Goal: Task Accomplishment & Management: Use online tool/utility

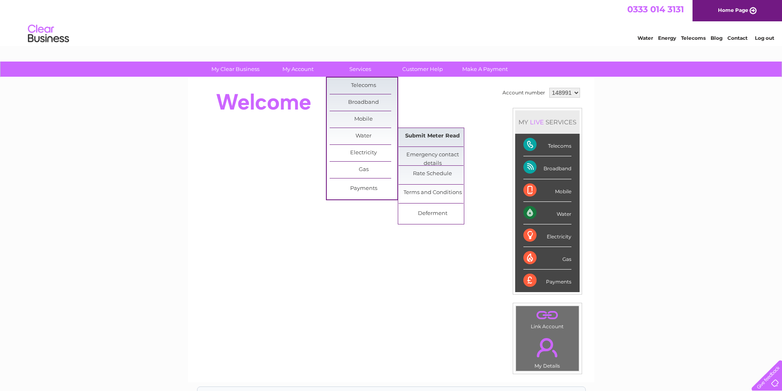
click at [416, 135] on link "Submit Meter Read" at bounding box center [433, 136] width 68 height 16
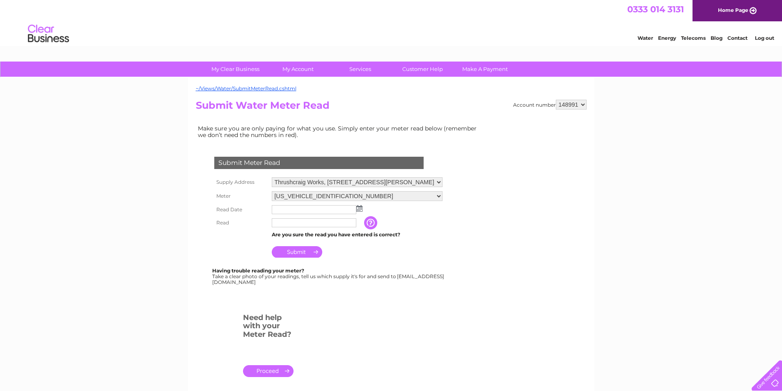
click at [361, 208] on img at bounding box center [359, 208] width 6 height 7
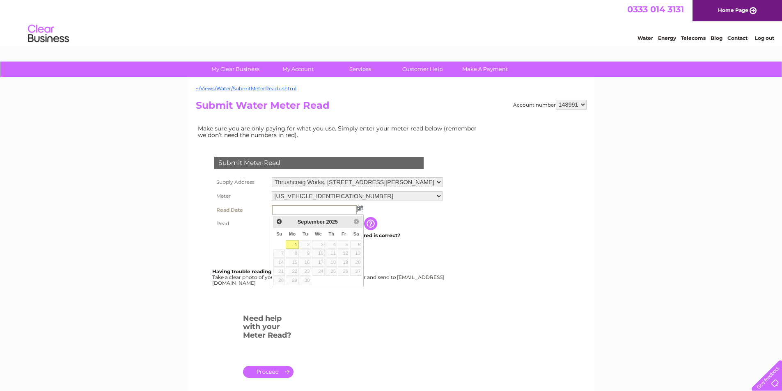
click at [296, 243] on link "1" at bounding box center [292, 245] width 13 height 8
type input "2025/09/01"
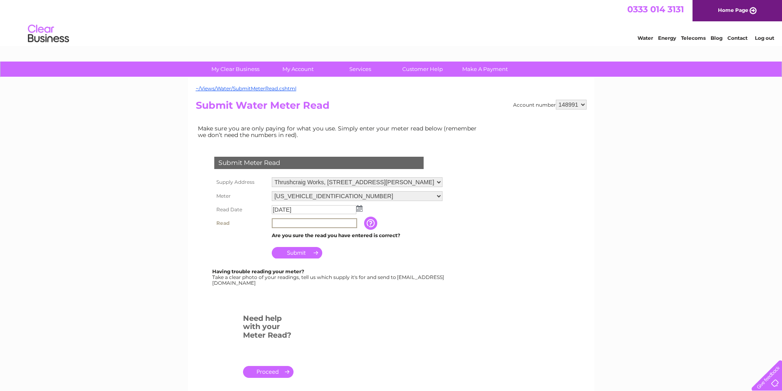
click at [283, 223] on input "text" at bounding box center [314, 223] width 85 height 10
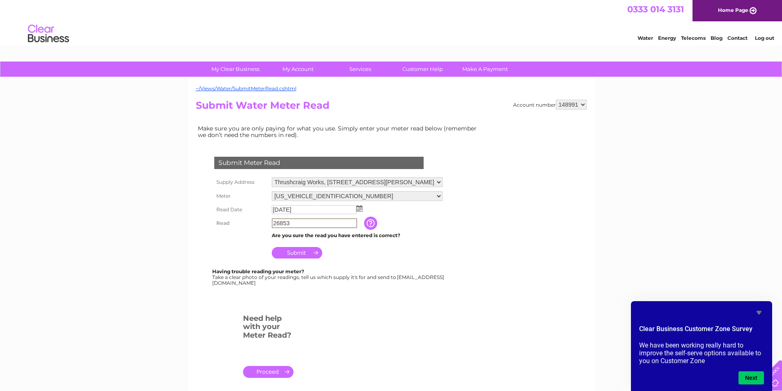
type input "26853"
click at [296, 251] on input "Submit" at bounding box center [297, 251] width 51 height 11
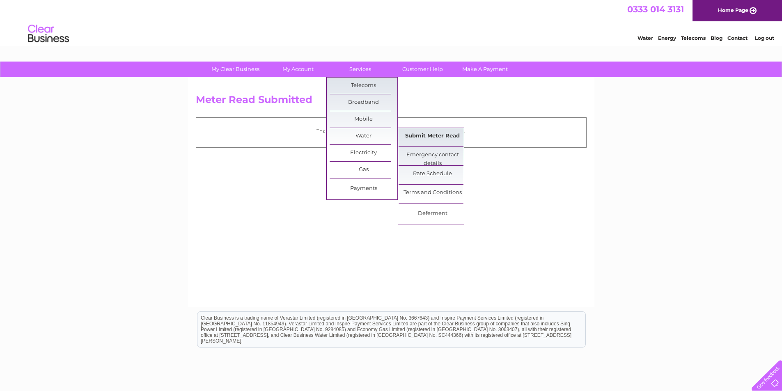
click at [410, 136] on link "Submit Meter Read" at bounding box center [433, 136] width 68 height 16
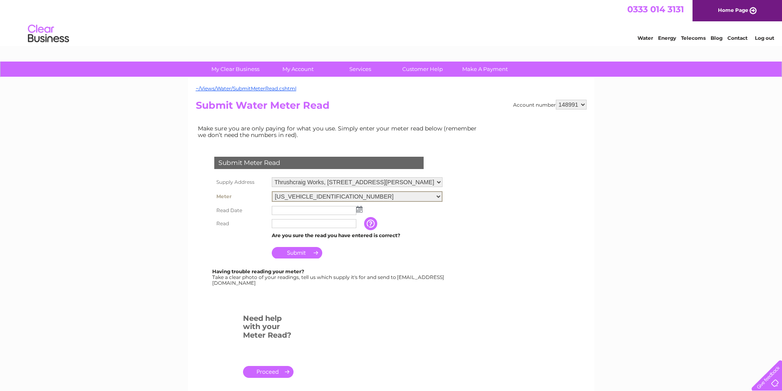
click at [394, 195] on select "06ELSTER03A044829 06ELSTER11W728771 06ELSTERK02W017017" at bounding box center [357, 196] width 171 height 11
select select "405261"
click at [272, 191] on select "06ELSTER03A044829 06ELSTER11W728771 06ELSTERK02W017017" at bounding box center [357, 196] width 171 height 11
click at [360, 208] on img at bounding box center [359, 208] width 6 height 7
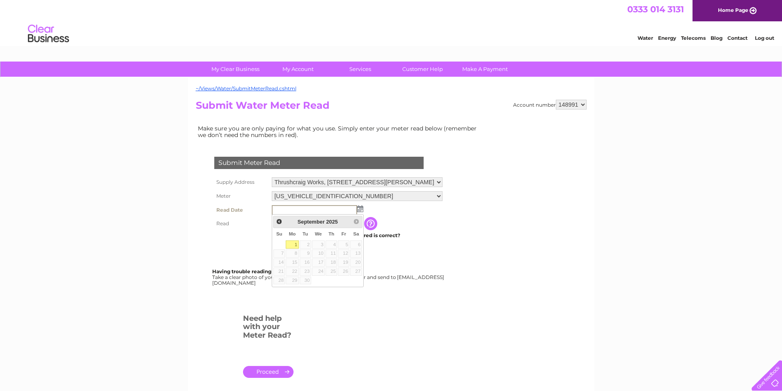
click at [292, 243] on link "1" at bounding box center [292, 245] width 13 height 8
type input "2025/09/01"
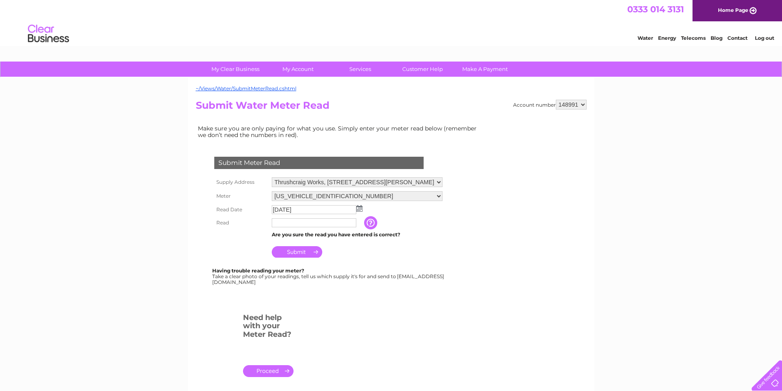
click at [287, 221] on input "text" at bounding box center [314, 222] width 85 height 9
type input "197651"
click at [296, 250] on input "Submit" at bounding box center [297, 251] width 51 height 11
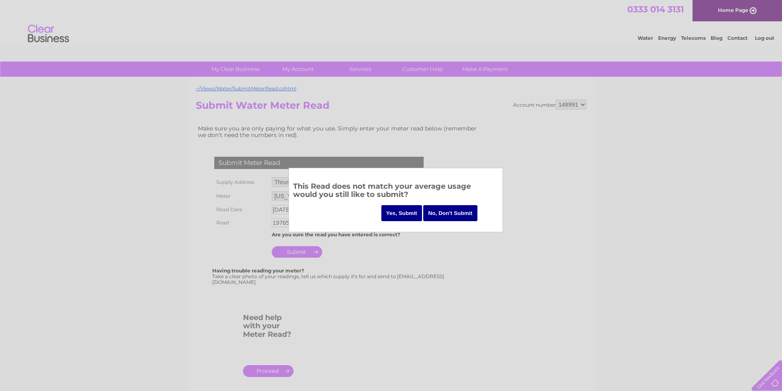
click at [406, 210] on input "Yes, Submit" at bounding box center [401, 213] width 41 height 16
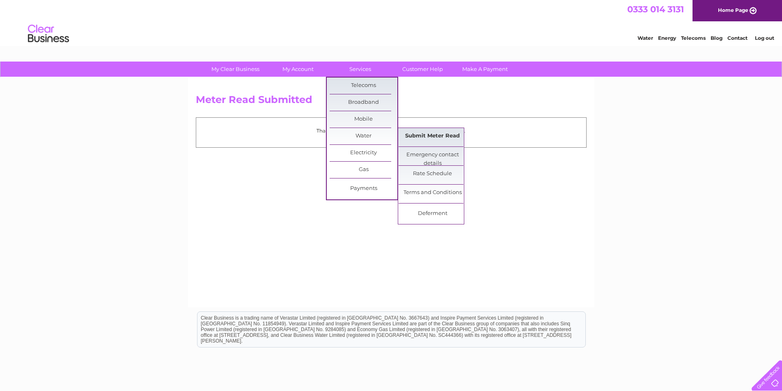
click at [418, 135] on link "Submit Meter Read" at bounding box center [433, 136] width 68 height 16
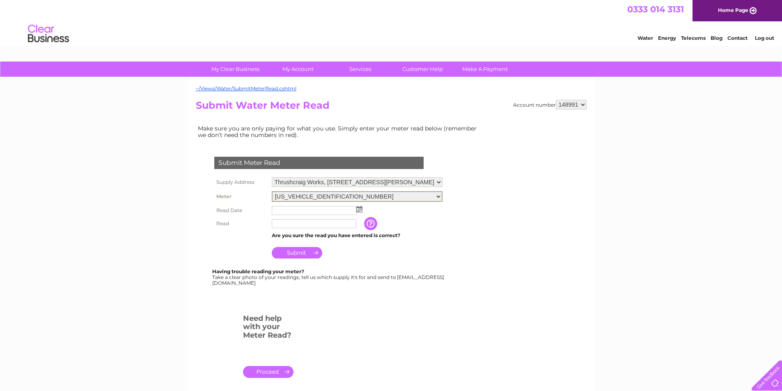
click at [395, 196] on select "06ELSTER03A044829 06ELSTER11W728771 06ELSTERK02W017017" at bounding box center [357, 196] width 171 height 11
select select "405262"
click at [272, 191] on select "06ELSTER03A044829 06ELSTER11W728771 06ELSTERK02W017017" at bounding box center [357, 196] width 171 height 11
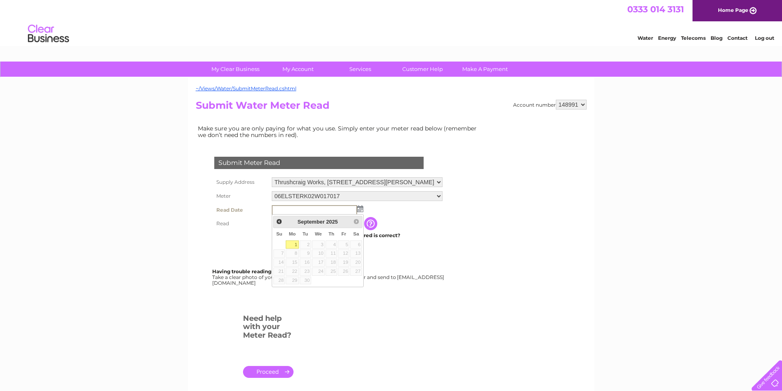
click at [292, 243] on link "1" at bounding box center [292, 245] width 13 height 8
type input "[DATE]"
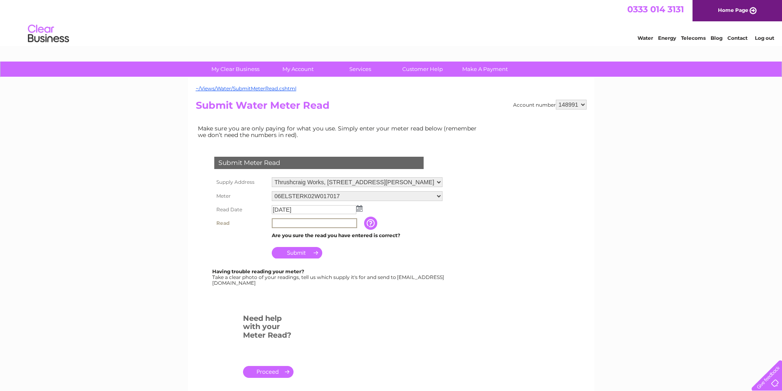
click at [307, 220] on input "text" at bounding box center [314, 223] width 85 height 10
type input "274724"
click at [305, 250] on input "Submit" at bounding box center [297, 251] width 51 height 11
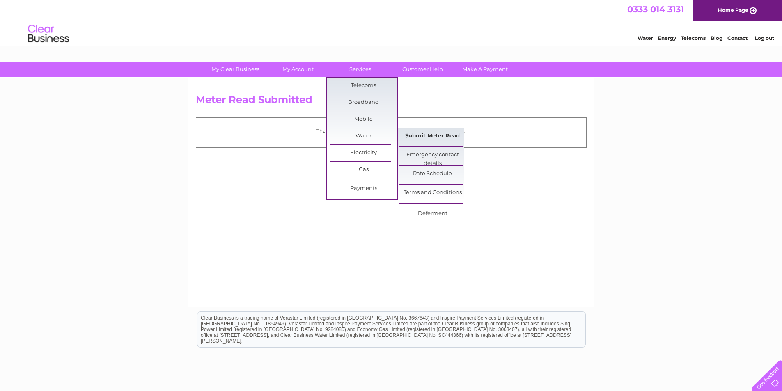
click at [418, 135] on link "Submit Meter Read" at bounding box center [433, 136] width 68 height 16
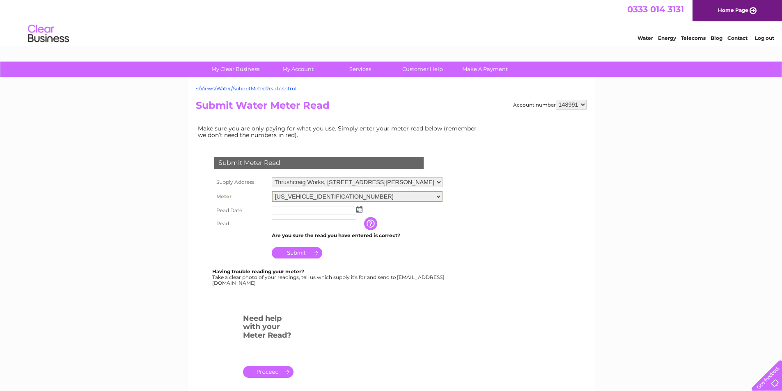
click at [379, 195] on select "[US_VEHICLE_IDENTIFICATION_NUMBER] [US_VEHICLE_IDENTIFICATION_NUMBER] 06ELSTERK…" at bounding box center [357, 196] width 171 height 11
select select "405261"
click at [272, 191] on select "[US_VEHICLE_IDENTIFICATION_NUMBER] [US_VEHICLE_IDENTIFICATION_NUMBER] 06ELSTERK…" at bounding box center [357, 196] width 171 height 11
click at [325, 220] on input "text" at bounding box center [314, 222] width 85 height 9
click at [360, 208] on img at bounding box center [359, 208] width 6 height 7
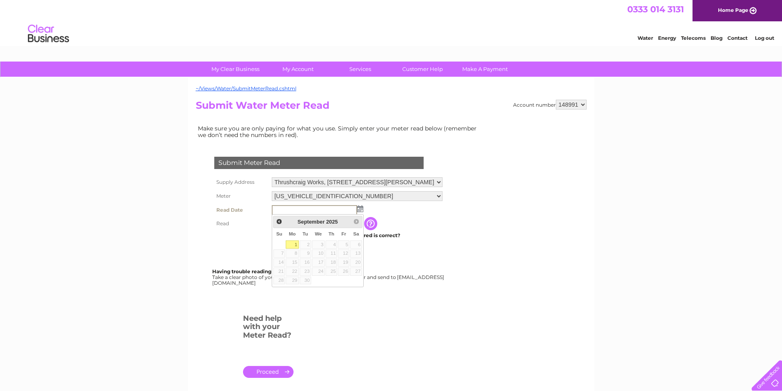
click at [292, 244] on link "1" at bounding box center [292, 245] width 13 height 8
type input "[DATE]"
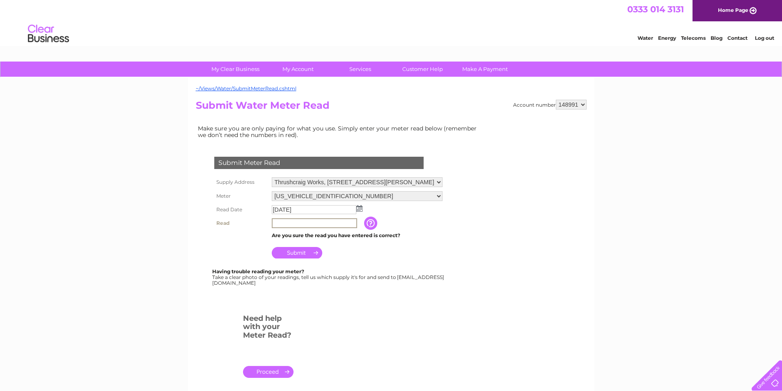
click at [283, 219] on input "text" at bounding box center [314, 223] width 85 height 10
type input "197651"
click at [296, 253] on input "Submit" at bounding box center [297, 252] width 51 height 11
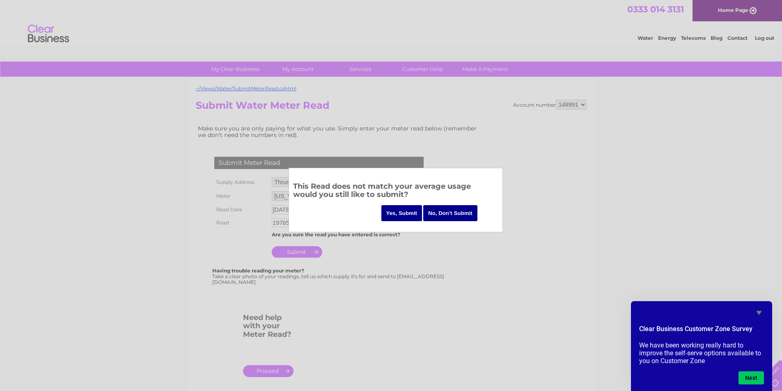
click at [398, 214] on input "Yes, Submit" at bounding box center [401, 213] width 41 height 16
